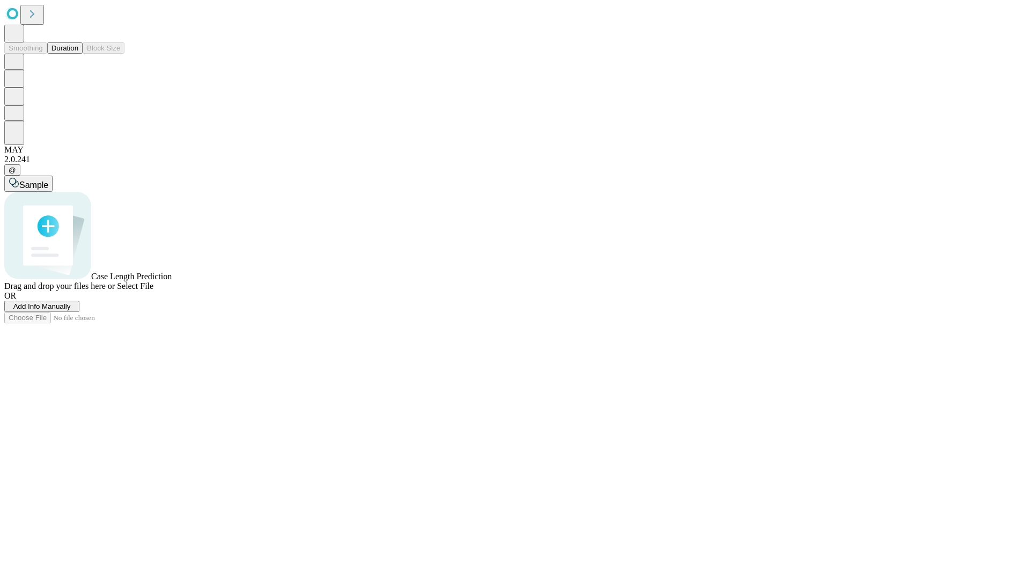
click at [78, 54] on button "Duration" at bounding box center [64, 47] width 35 height 11
click at [71, 310] on span "Add Info Manually" at bounding box center [41, 306] width 57 height 8
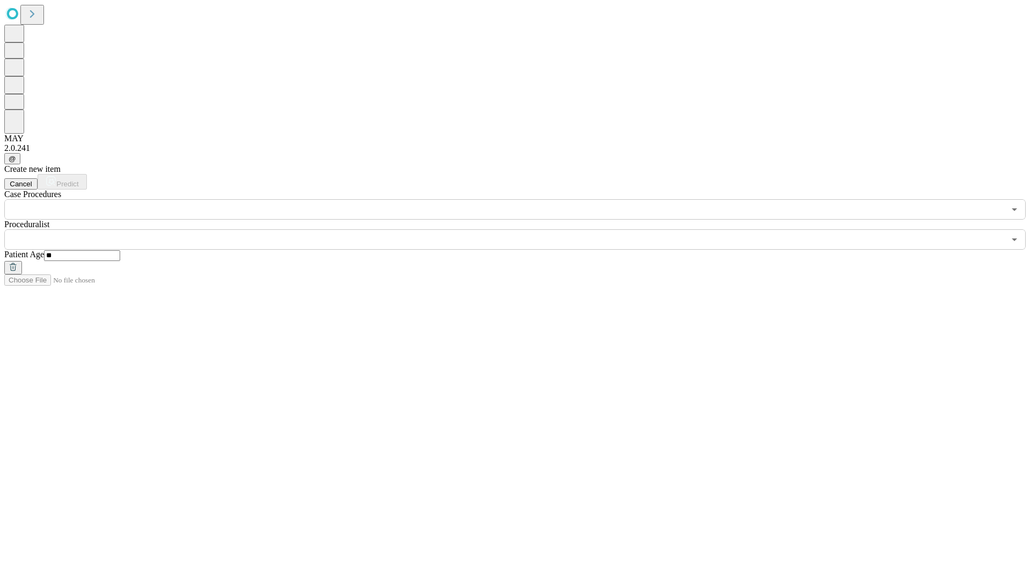
type input "**"
click at [523, 229] on input "text" at bounding box center [504, 239] width 1001 height 20
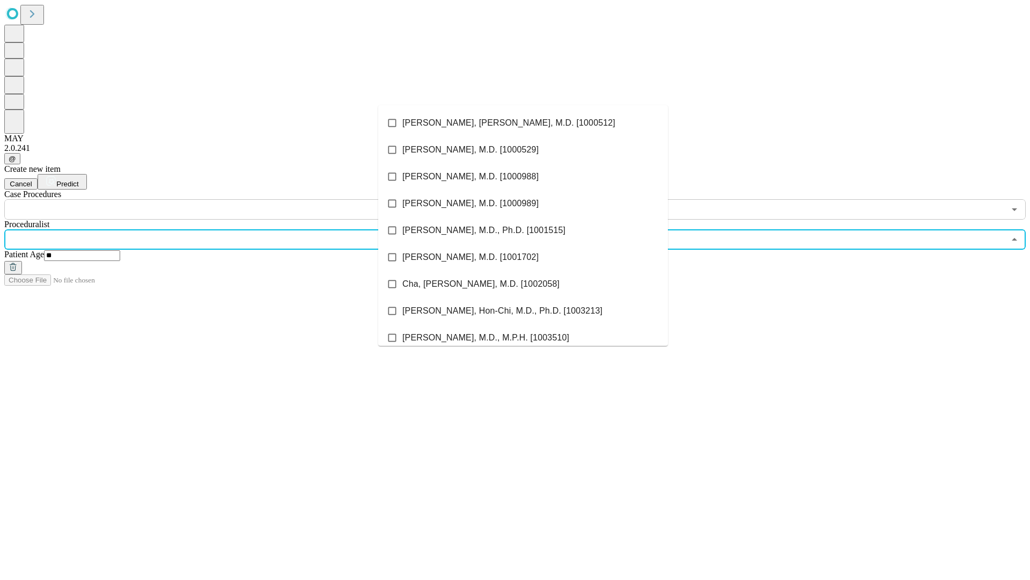
click at [523, 123] on li "[PERSON_NAME], [PERSON_NAME], M.D. [1000512]" at bounding box center [523, 122] width 290 height 27
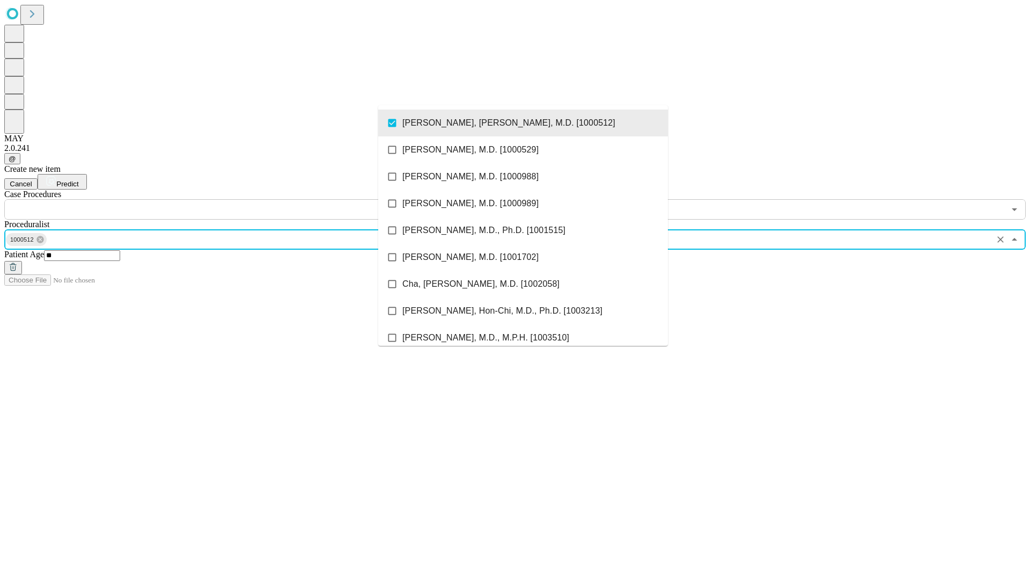
click at [225, 199] on input "text" at bounding box center [504, 209] width 1001 height 20
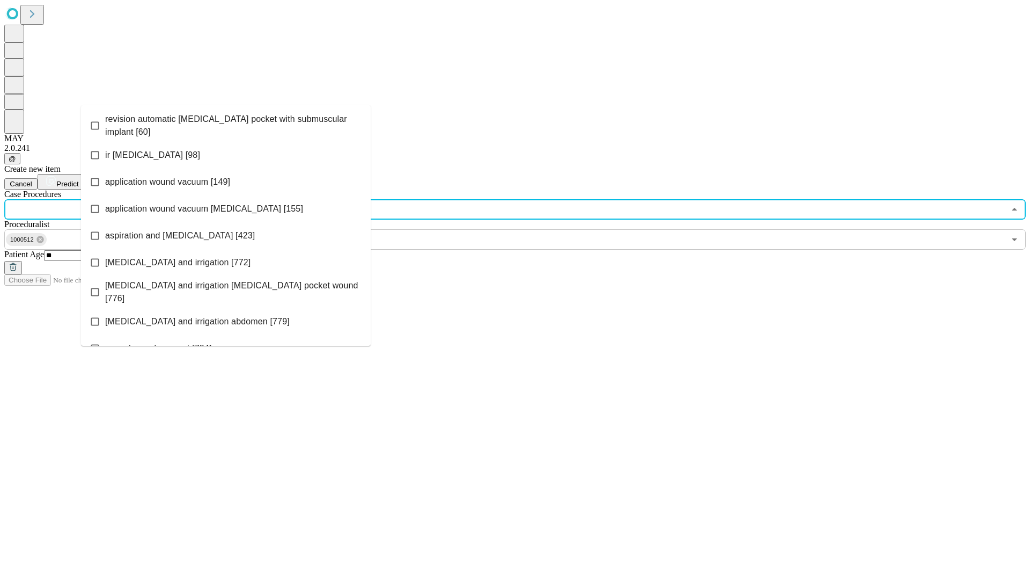
click at [226, 123] on span "revision automatic [MEDICAL_DATA] pocket with submuscular implant [60]" at bounding box center [233, 126] width 257 height 26
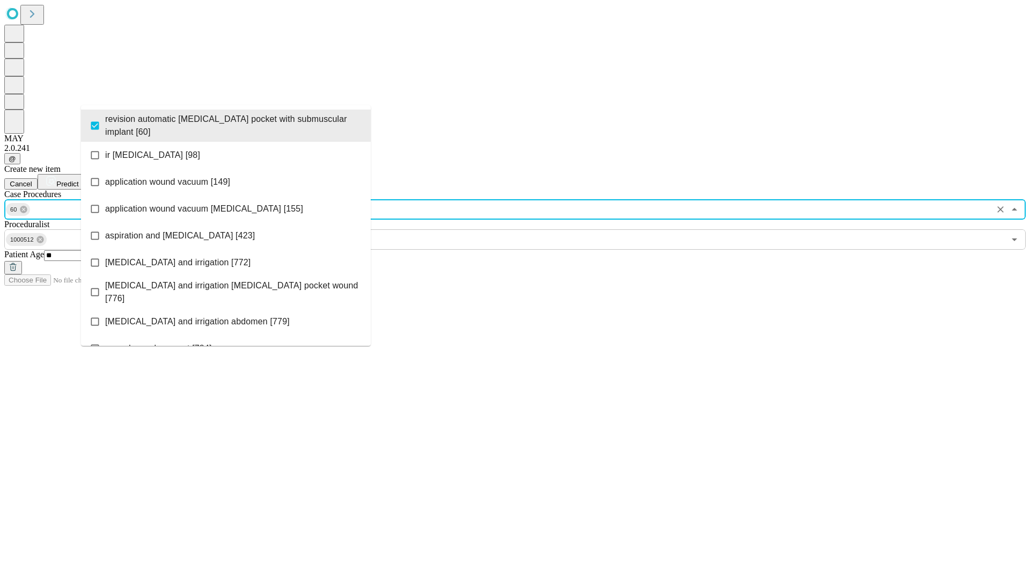
click at [78, 180] on span "Predict" at bounding box center [67, 184] width 22 height 8
